Goal: Information Seeking & Learning: Learn about a topic

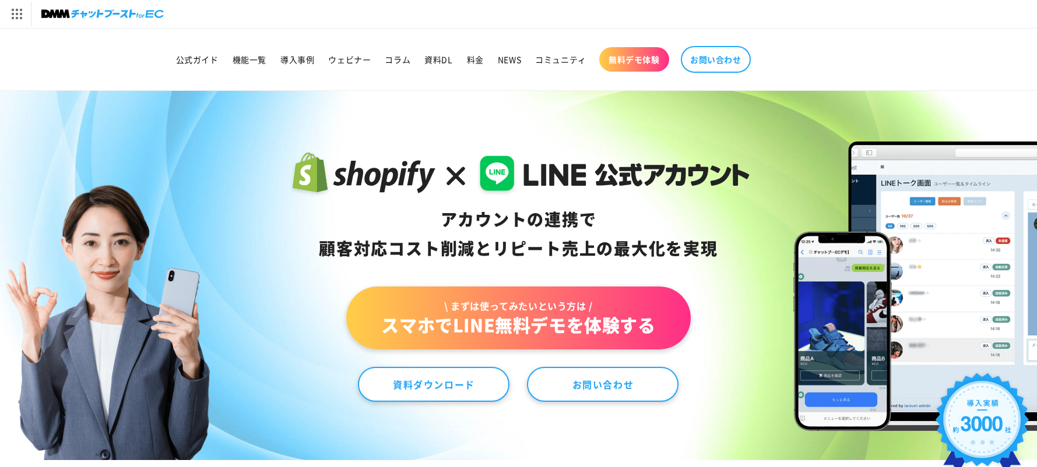
click at [767, 58] on nav "公式ガイド 機能一覧 導入事例 ウェビナー コラム 資料DL 料金 NEWS コミュニティ 無料デモ体験 お問い合わせ" at bounding box center [518, 59] width 699 height 38
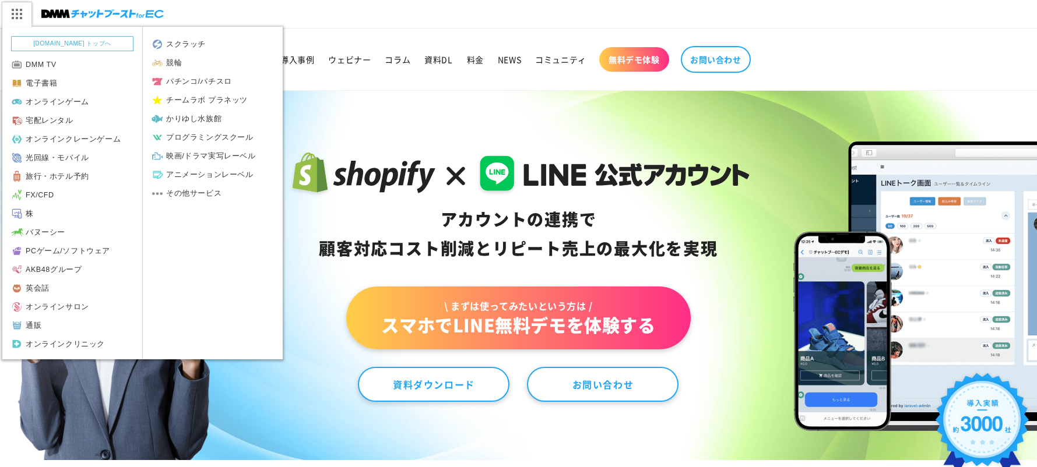
click at [10, 16] on img at bounding box center [16, 14] width 29 height 24
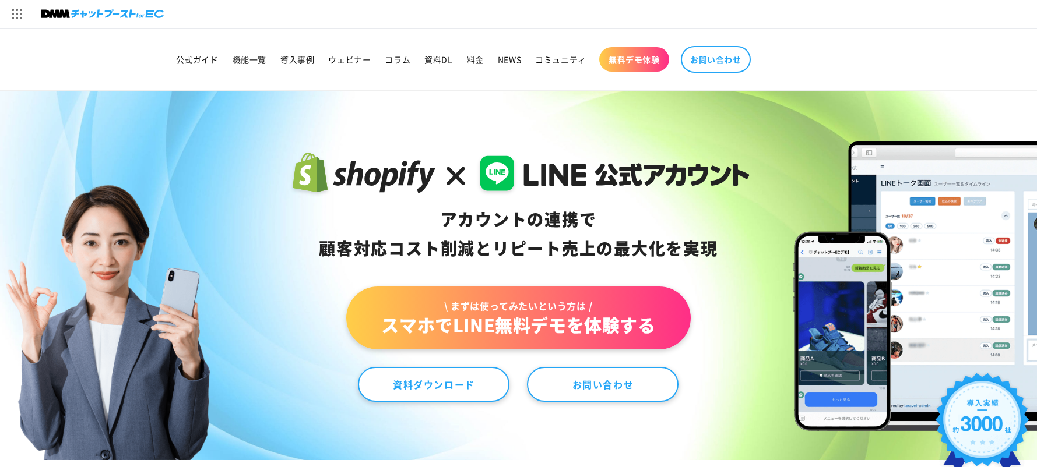
click at [402, 12] on div "[DOMAIN_NAME] トップへ DMM TV 電子書籍 オンラインゲーム 宅配レンタル オンラインクレーンゲーム 光回線・モバイル 旅行・ホテル予約 F…" at bounding box center [518, 14] width 1037 height 28
click at [479, 60] on span "料金" at bounding box center [475, 59] width 17 height 10
